Goal: Task Accomplishment & Management: Complete application form

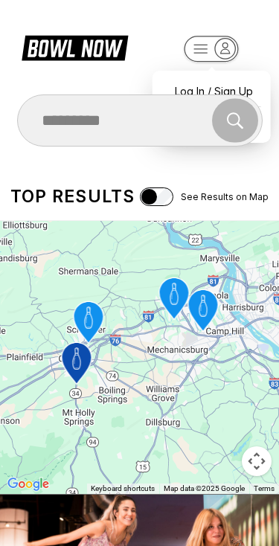
click at [197, 78] on div "Log In / Sign Up" at bounding box center [211, 91] width 103 height 26
select select "**"
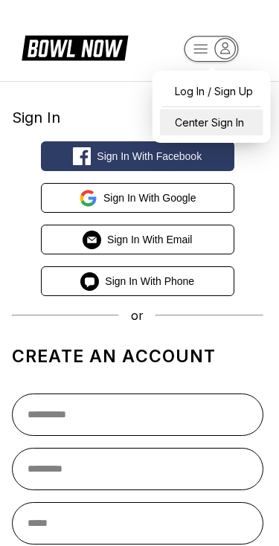
click at [221, 130] on div "Center Sign In" at bounding box center [211, 122] width 103 height 26
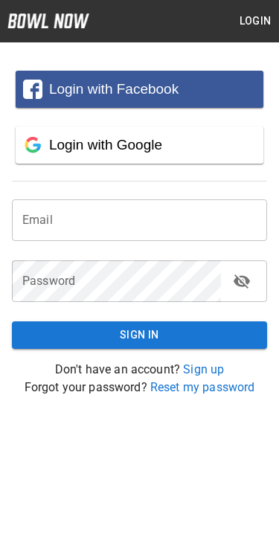
click at [206, 230] on input "email" at bounding box center [139, 220] width 255 height 42
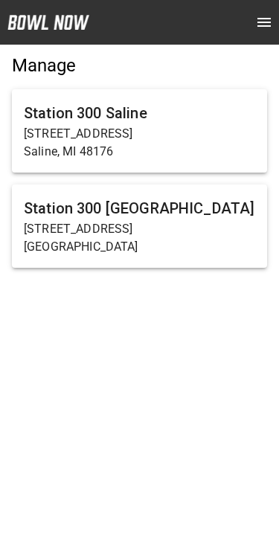
click at [192, 216] on h6 "Station 300 [GEOGRAPHIC_DATA]" at bounding box center [139, 208] width 231 height 24
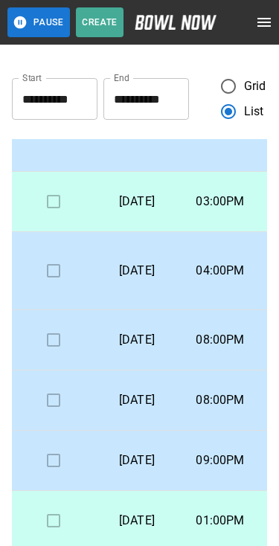
scroll to position [233, 0]
click at [271, 30] on icon "open drawer" at bounding box center [264, 22] width 18 height 18
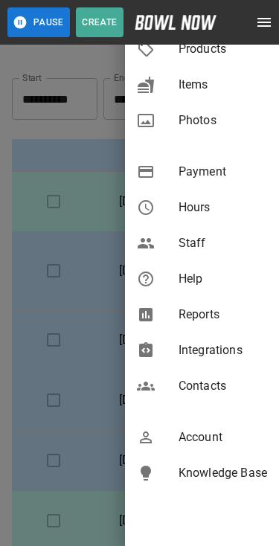
scroll to position [310, 0]
click at [213, 436] on span "Account" at bounding box center [222, 438] width 88 height 18
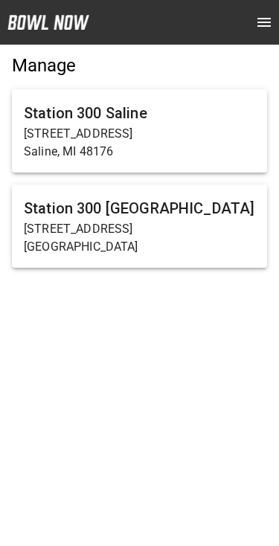
click at [203, 200] on h6 "Station 300 [GEOGRAPHIC_DATA]" at bounding box center [139, 208] width 231 height 24
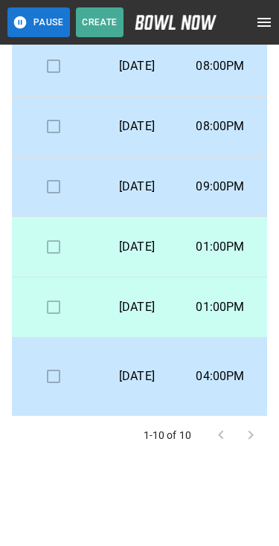
scroll to position [288, 0]
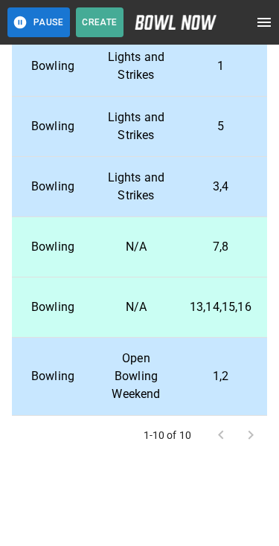
click at [97, 23] on button "Create" at bounding box center [100, 22] width 48 height 30
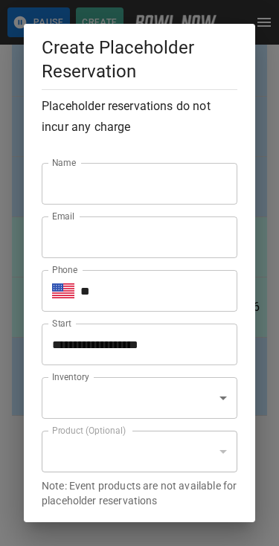
type input "**********"
click at [176, 251] on input "Email" at bounding box center [140, 237] width 196 height 42
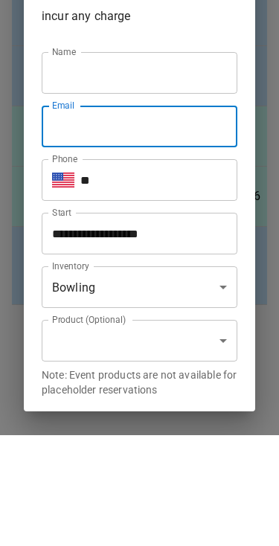
click at [158, 216] on input "Email" at bounding box center [140, 237] width 196 height 42
click at [157, 216] on input "Email" at bounding box center [140, 237] width 196 height 42
paste input "**********"
type input "**********"
click at [181, 163] on input "Name" at bounding box center [140, 184] width 196 height 42
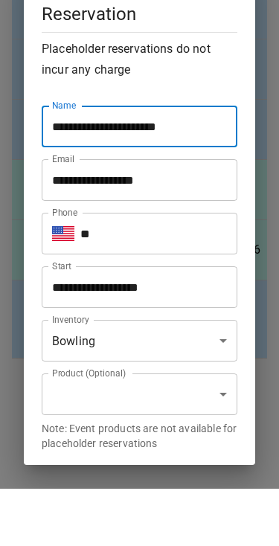
scroll to position [274, 0]
type input "**********"
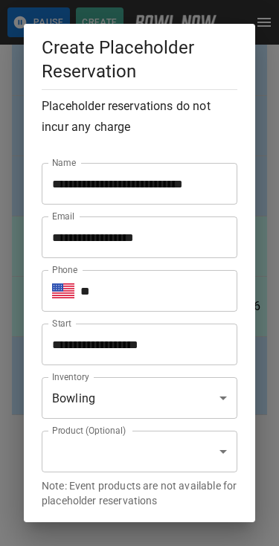
click at [189, 291] on input "**" at bounding box center [158, 291] width 157 height 42
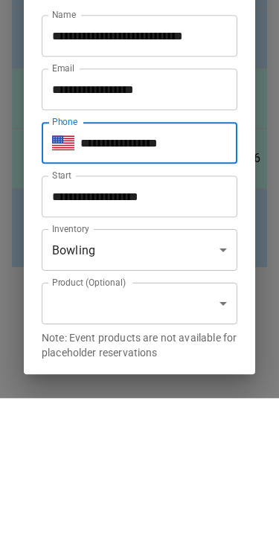
type input "**********"
click at [195, 323] on input "**********" at bounding box center [134, 344] width 185 height 42
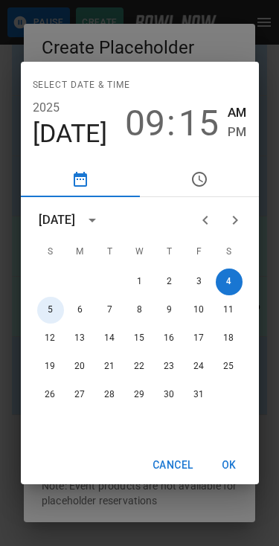
click at [45, 318] on button "5" at bounding box center [50, 310] width 27 height 27
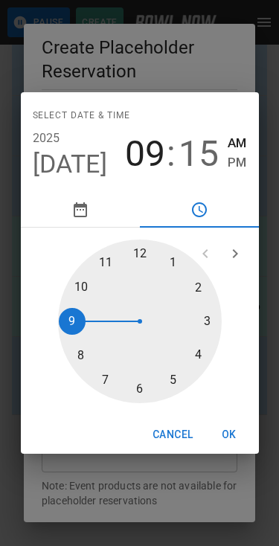
click at [210, 319] on div at bounding box center [140, 321] width 164 height 164
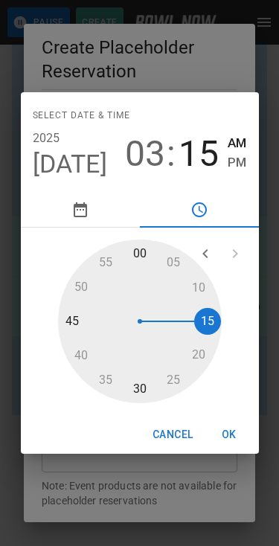
click at [133, 255] on div at bounding box center [140, 321] width 164 height 164
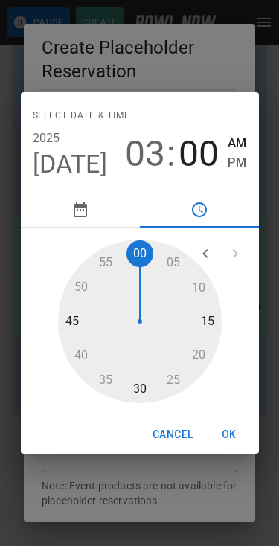
click at [245, 159] on span "PM" at bounding box center [237, 162] width 19 height 20
type input "**********"
click at [236, 441] on button "OK" at bounding box center [229, 435] width 48 height 28
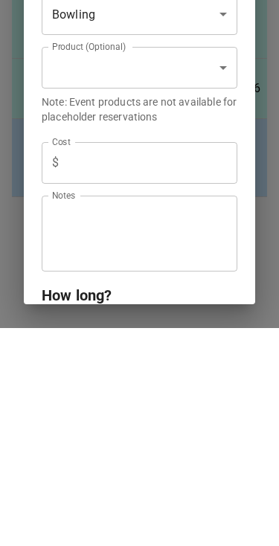
scroll to position [166, 0]
click at [204, 360] on input "text" at bounding box center [151, 381] width 172 height 42
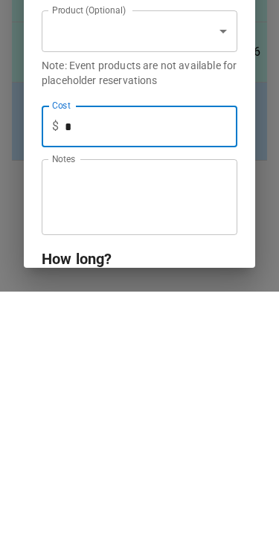
type input "*"
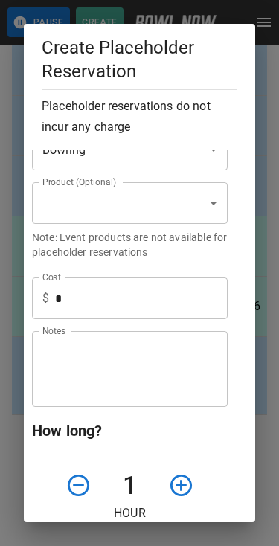
scroll to position [251, 10]
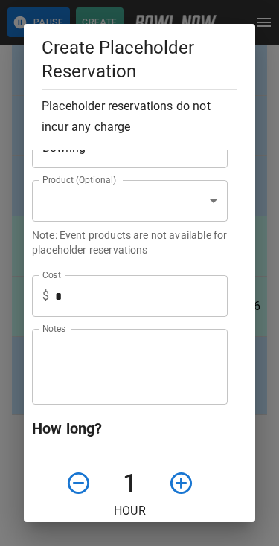
click at [152, 362] on textarea "Notes" at bounding box center [129, 366] width 175 height 51
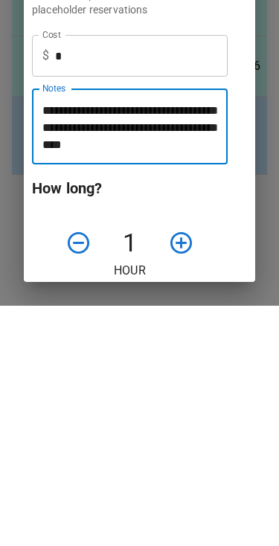
scroll to position [17, 0]
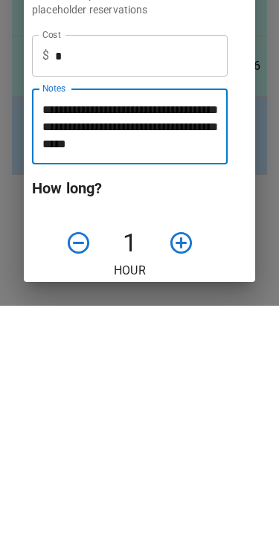
type textarea "**********"
click at [175, 470] on icon "button" at bounding box center [181, 483] width 26 height 26
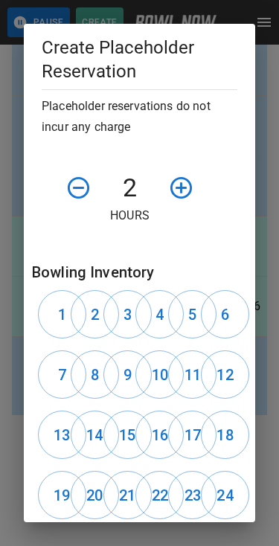
scroll to position [546, 10]
click at [126, 440] on h6 "15" at bounding box center [127, 435] width 16 height 24
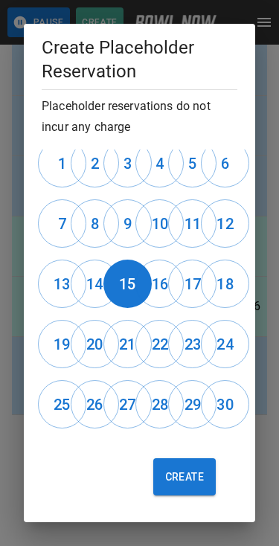
scroll to position [698, 10]
click at [184, 477] on button "Create" at bounding box center [184, 476] width 62 height 37
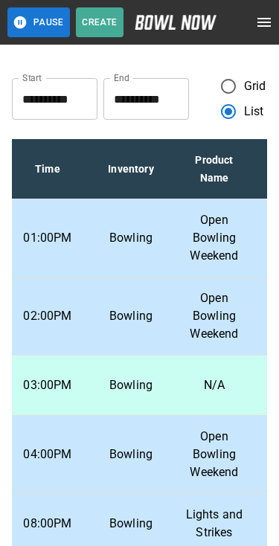
scroll to position [0, 172]
click at [267, 19] on icon "open drawer" at bounding box center [263, 22] width 13 height 9
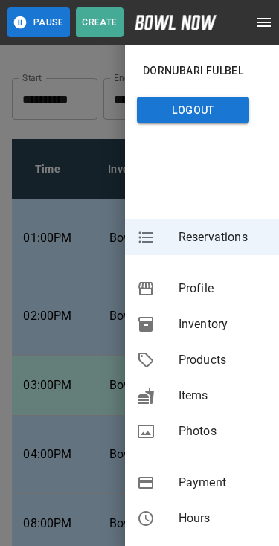
click at [58, 364] on div at bounding box center [139, 273] width 279 height 546
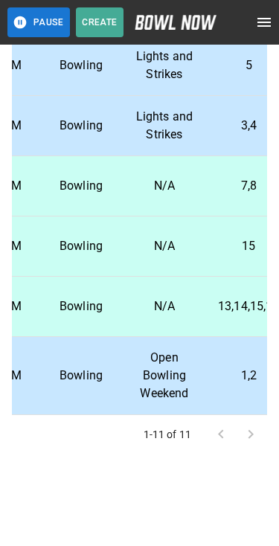
scroll to position [314, 224]
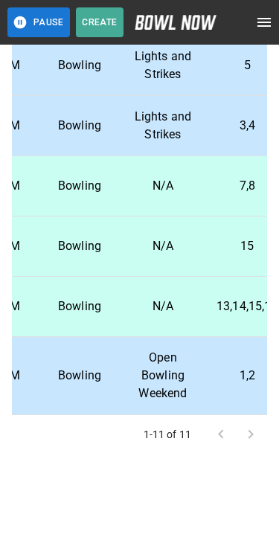
click at [232, 195] on p "7,8" at bounding box center [247, 186] width 62 height 18
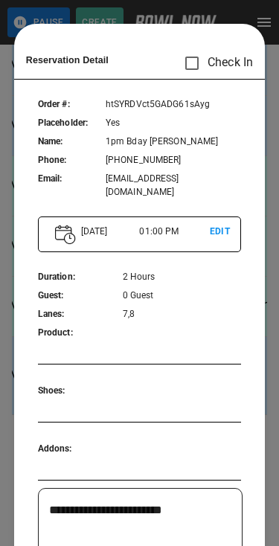
scroll to position [24, 0]
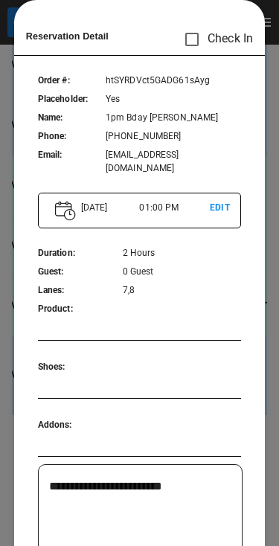
click at [187, 493] on textarea "**********" at bounding box center [140, 511] width 183 height 68
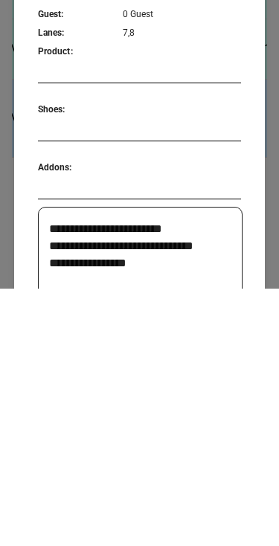
type textarea "**********"
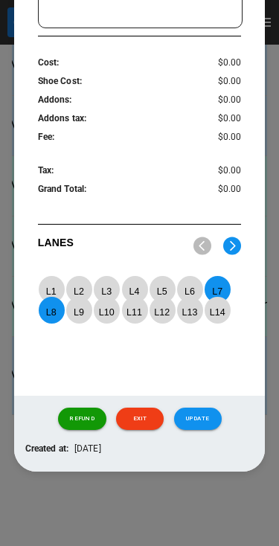
click at [204, 421] on button "Update" at bounding box center [198, 418] width 48 height 22
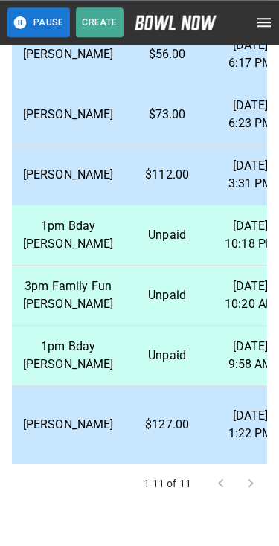
scroll to position [273, 503]
click at [138, 244] on p "Unpaid" at bounding box center [167, 235] width 59 height 18
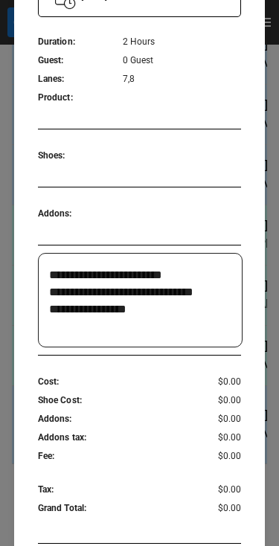
scroll to position [243, 0]
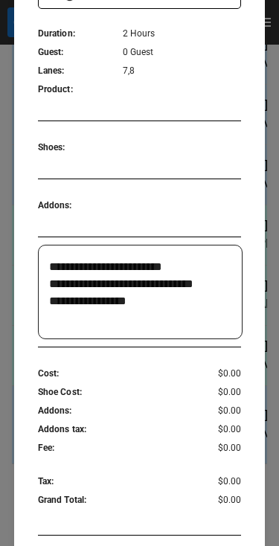
click at [272, 186] on div at bounding box center [139, 273] width 279 height 546
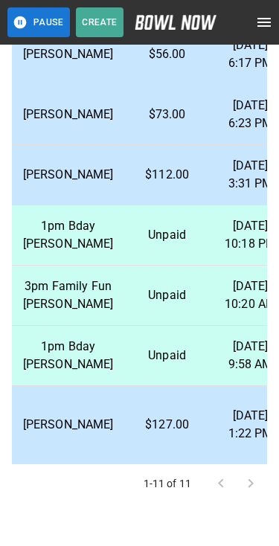
click at [174, 265] on td "Unpaid" at bounding box center [167, 235] width 83 height 60
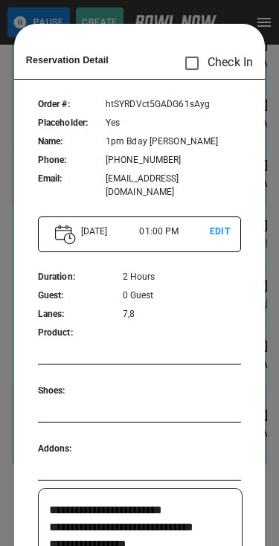
scroll to position [24, 0]
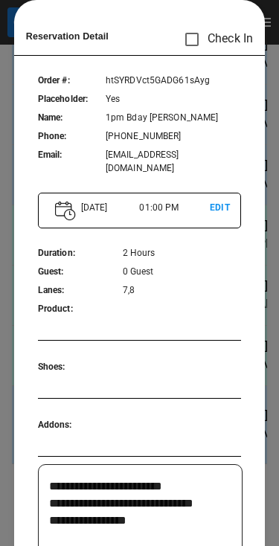
click at [272, 194] on div at bounding box center [139, 273] width 279 height 546
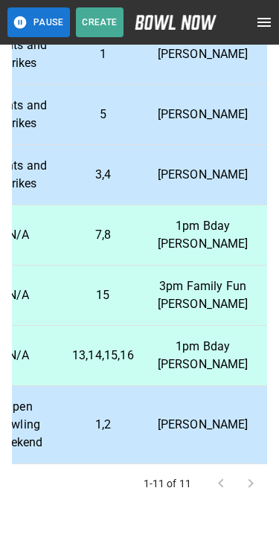
scroll to position [366, 368]
click at [172, 283] on p "3pm Family Fun [PERSON_NAME]" at bounding box center [203, 295] width 91 height 36
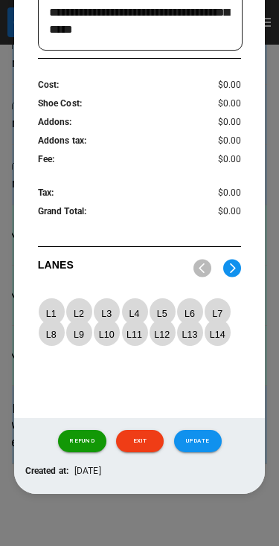
scroll to position [539, 0]
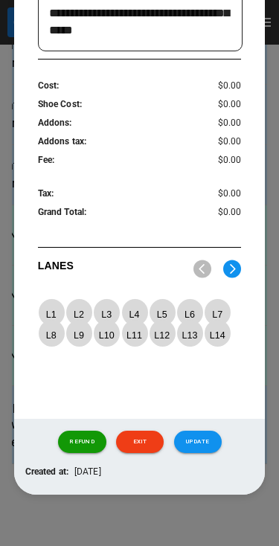
click at [270, 196] on div at bounding box center [139, 273] width 279 height 546
